Goal: Information Seeking & Learning: Understand process/instructions

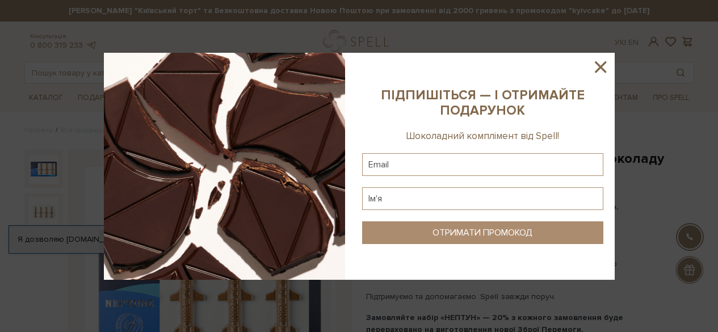
click at [600, 67] on icon at bounding box center [600, 66] width 11 height 11
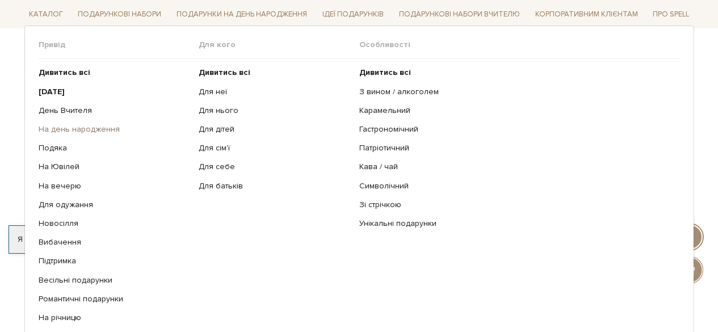
scroll to position [170, 0]
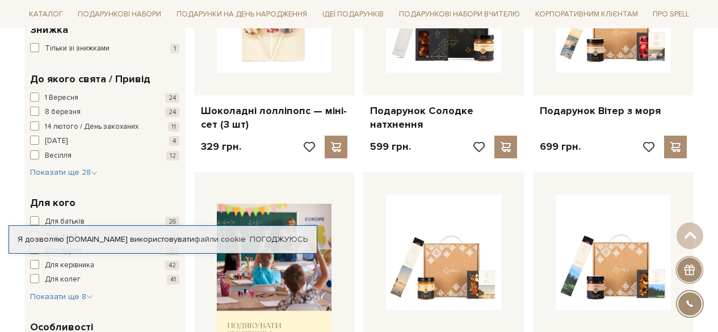
scroll to position [284, 0]
click at [192, 159] on div "Шоколадні лолліпопс — міні-сет (3 шт) 329 грн." at bounding box center [275, 48] width 170 height 228
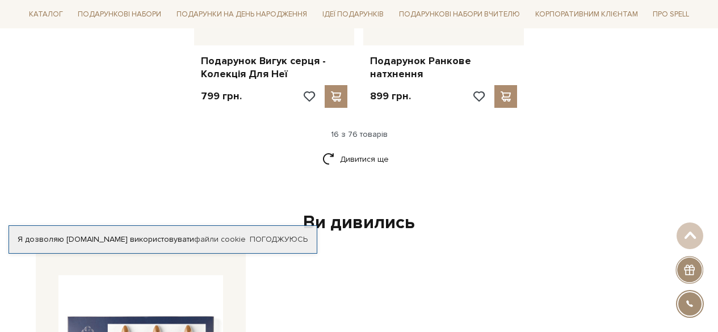
scroll to position [1533, 0]
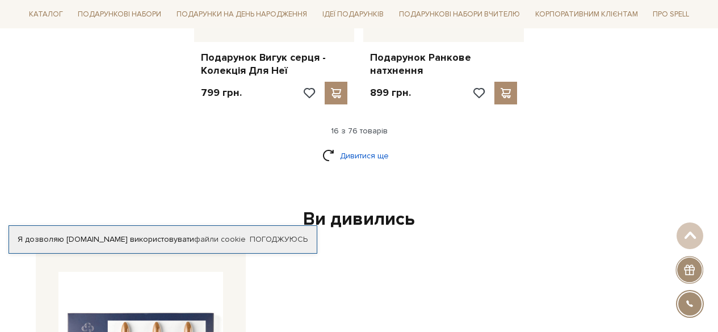
click at [354, 148] on link "Дивитися ще" at bounding box center [359, 156] width 74 height 20
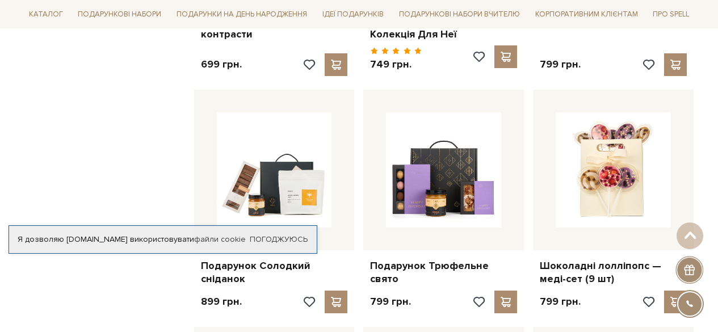
scroll to position [1817, 0]
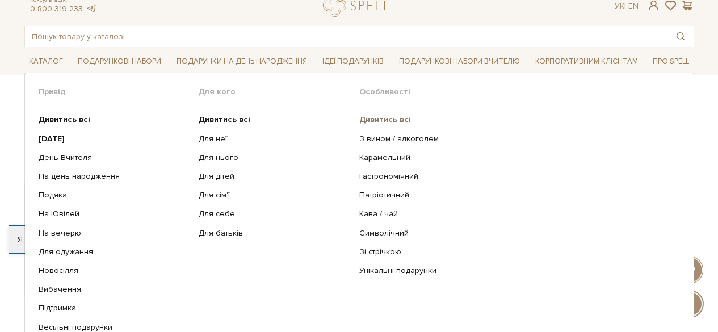
scroll to position [57, 0]
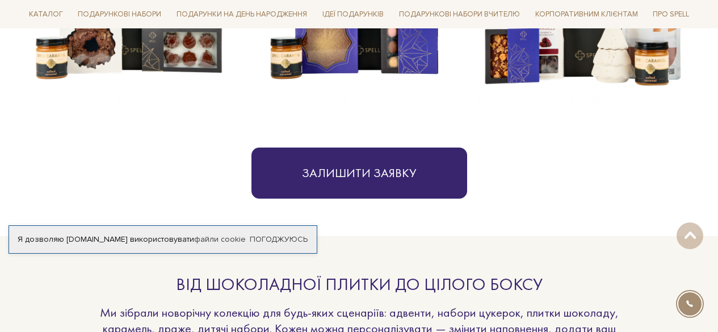
scroll to position [681, 0]
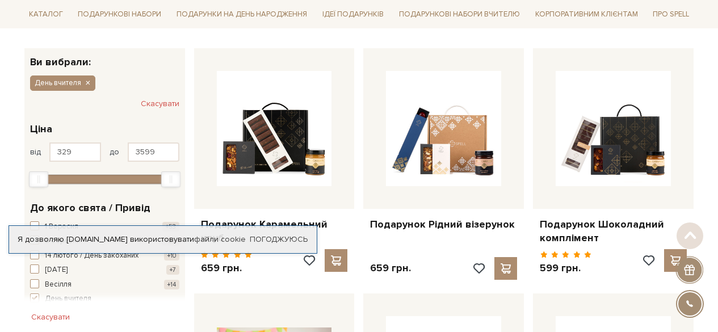
scroll to position [170, 0]
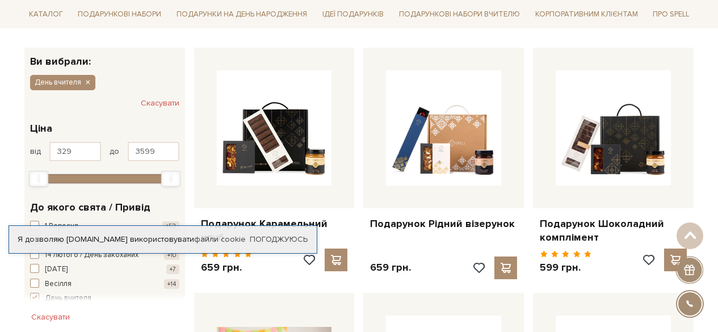
click at [187, 236] on div "Я дозволяю spellchocolate.com використовувати файли cookie" at bounding box center [163, 239] width 308 height 10
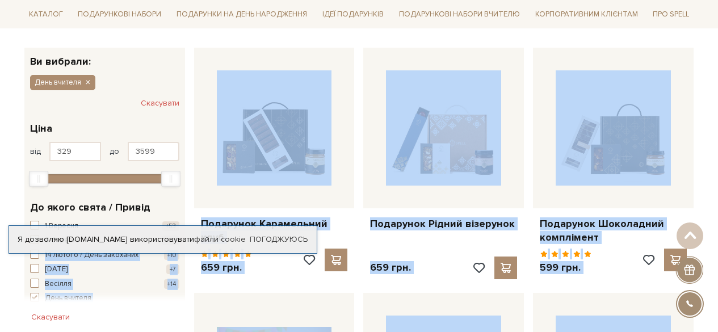
drag, startPoint x: 16, startPoint y: 233, endPoint x: 16, endPoint y: 253, distance: 20.4
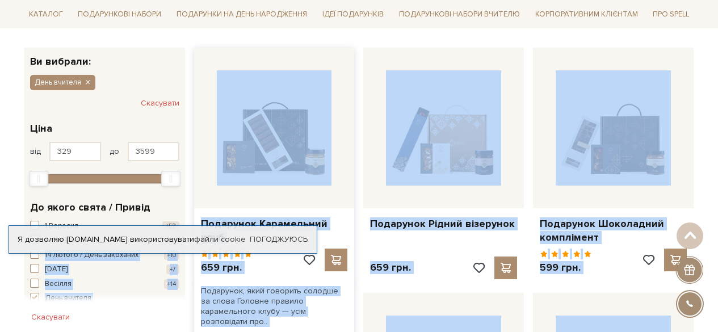
click at [196, 63] on div at bounding box center [274, 128] width 161 height 161
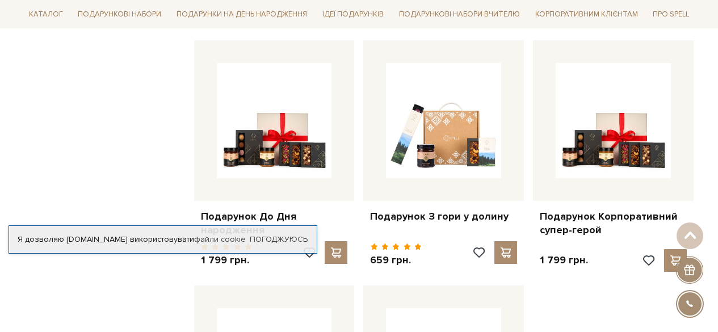
scroll to position [1135, 0]
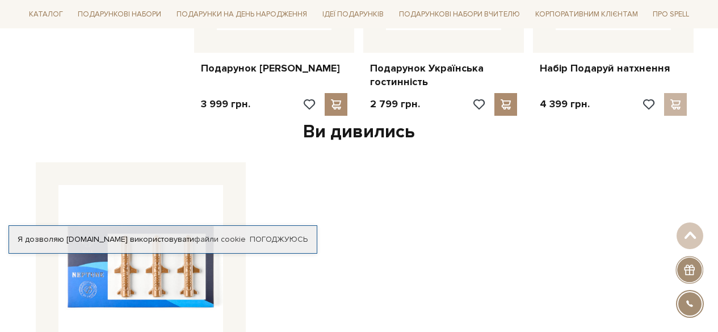
scroll to position [1306, 0]
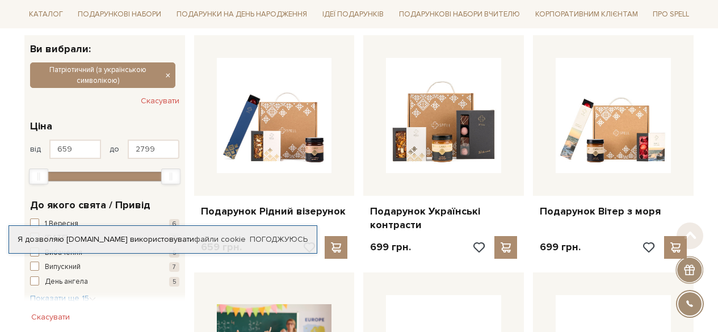
scroll to position [227, 0]
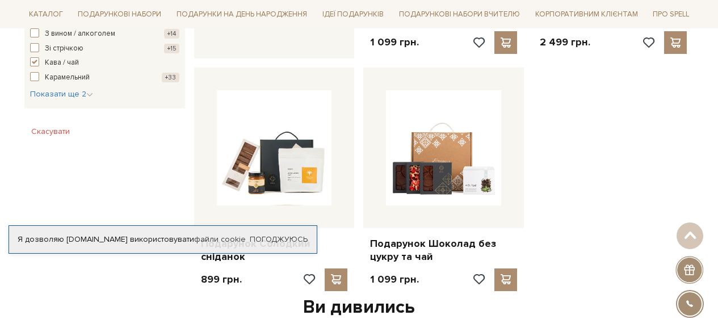
scroll to position [625, 0]
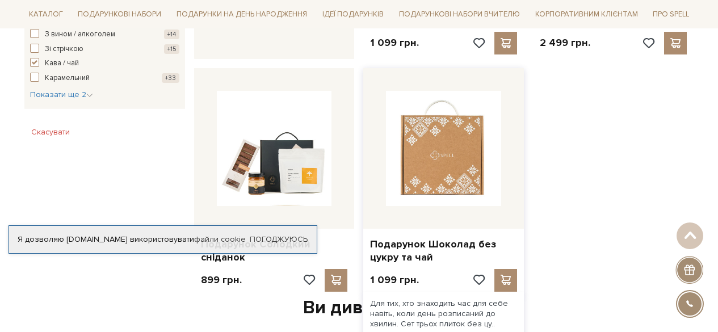
click at [429, 156] on img at bounding box center [443, 148] width 115 height 115
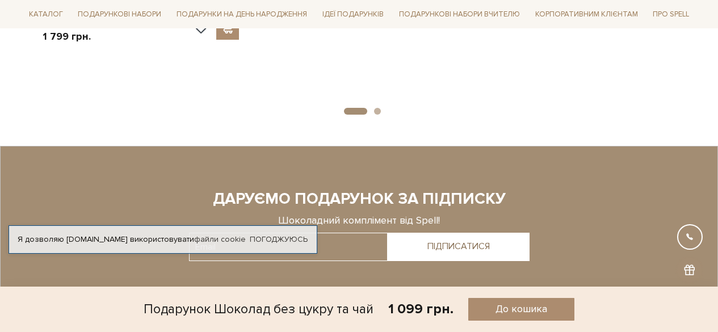
scroll to position [1644, 0]
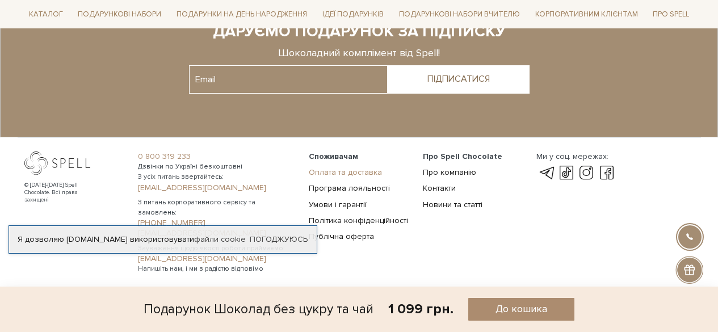
click at [336, 174] on link "Оплата та доставка" at bounding box center [345, 172] width 73 height 10
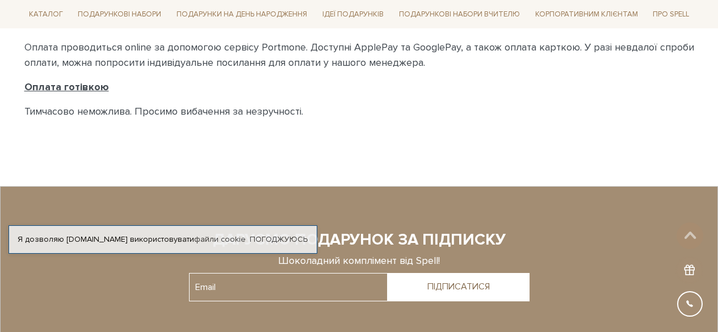
scroll to position [795, 0]
